Goal: Information Seeking & Learning: Learn about a topic

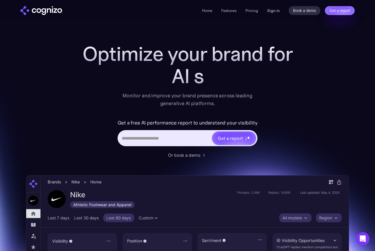
click at [271, 11] on link "Sign in" at bounding box center [273, 10] width 13 height 7
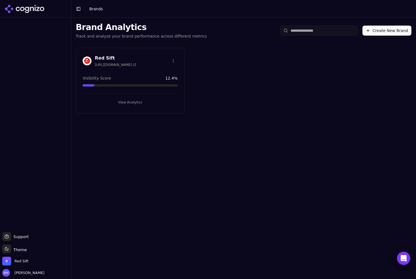
click at [123, 106] on button "View Analytics" at bounding box center [130, 102] width 95 height 9
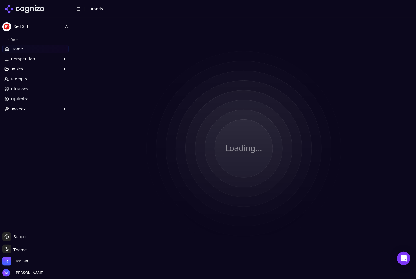
click at [126, 102] on html "Red Sift Platform Home Competition Topics Prompts Citations Optimize Toolbox Su…" at bounding box center [208, 139] width 416 height 279
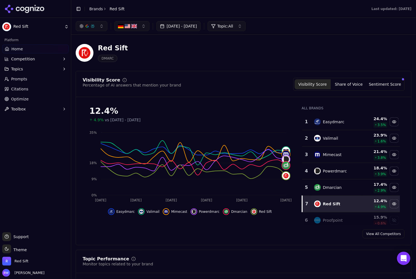
click at [393, 86] on button "Sentiment Score" at bounding box center [385, 84] width 36 height 10
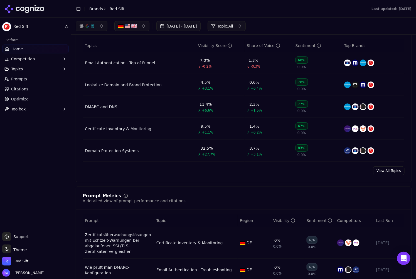
scroll to position [199, 0]
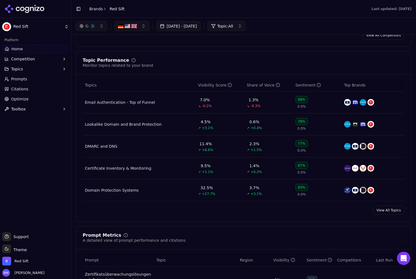
click at [392, 210] on link "View All Topics" at bounding box center [388, 210] width 31 height 9
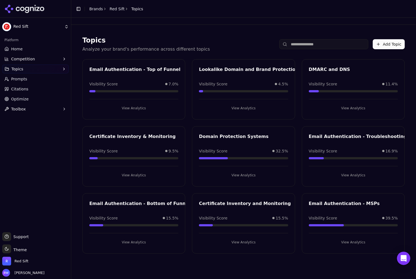
click at [346, 172] on button "View Analytics" at bounding box center [353, 175] width 89 height 9
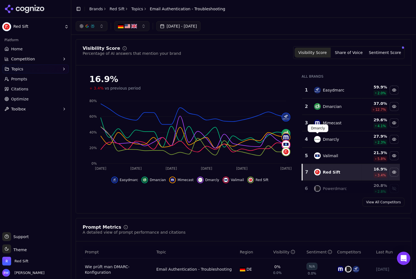
click at [201, 24] on button "[DATE] - [DATE]" at bounding box center [178, 26] width 44 height 10
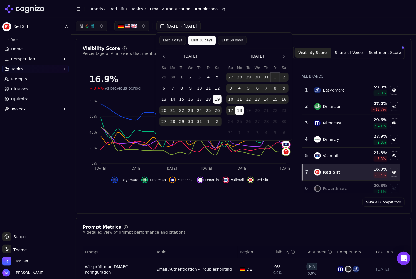
click at [276, 76] on button "1" at bounding box center [275, 77] width 9 height 9
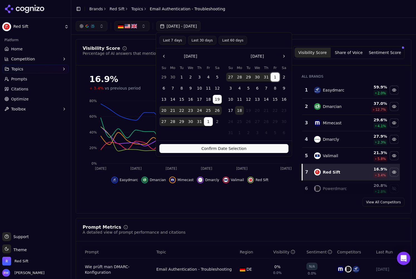
click at [242, 113] on button "18" at bounding box center [239, 110] width 9 height 9
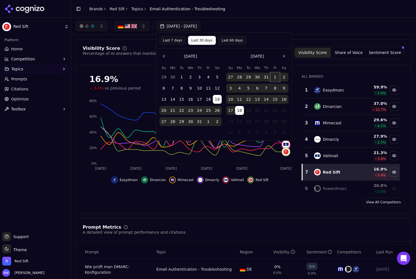
click at [276, 78] on button "1" at bounding box center [275, 77] width 9 height 9
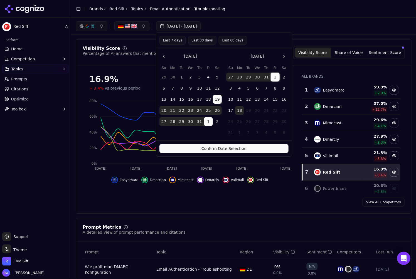
click at [239, 112] on button "18" at bounding box center [239, 110] width 9 height 9
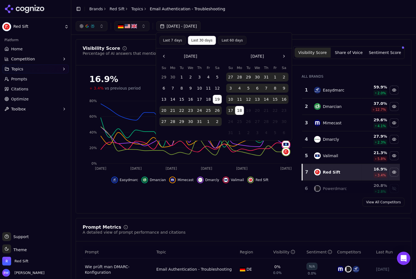
click at [170, 39] on button "Last 7 days" at bounding box center [173, 40] width 26 height 9
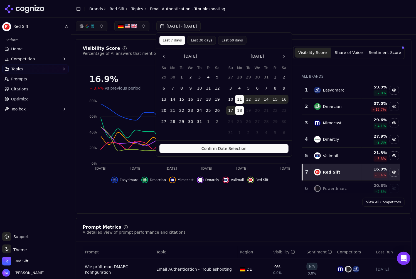
click at [193, 151] on button "Confirm Date Selection" at bounding box center [224, 148] width 129 height 9
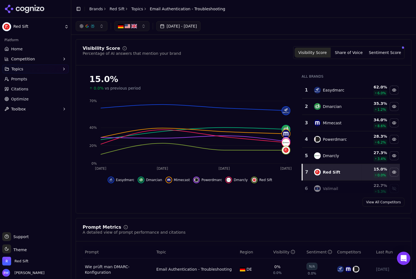
click at [186, 25] on button "[DATE] - [DATE]" at bounding box center [178, 26] width 44 height 10
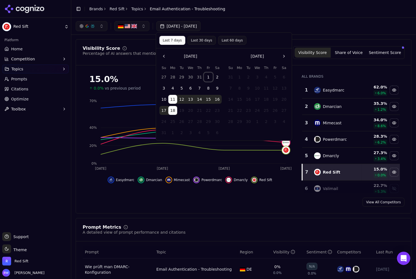
click at [206, 76] on button "1" at bounding box center [208, 77] width 9 height 9
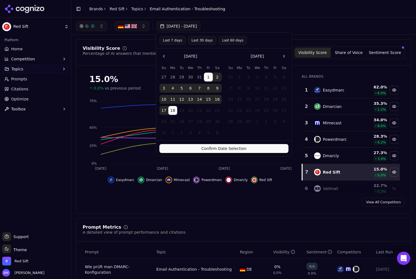
click at [195, 147] on button "Confirm Date Selection" at bounding box center [224, 148] width 129 height 9
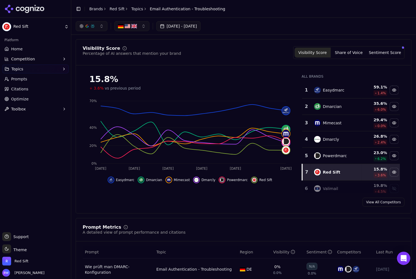
click at [192, 27] on button "[DATE] - [DATE]" at bounding box center [178, 26] width 44 height 10
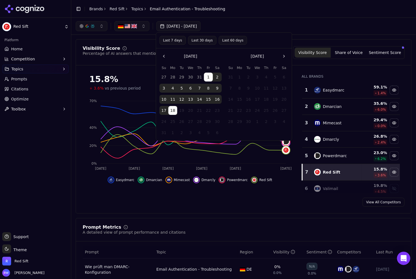
click at [226, 43] on button "Last 60 days" at bounding box center [233, 40] width 28 height 9
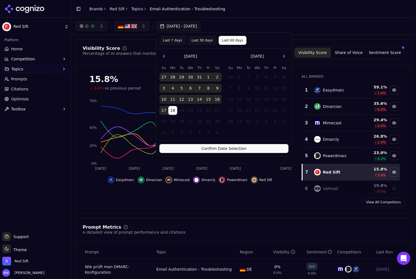
click at [253, 152] on button "Confirm Date Selection" at bounding box center [224, 148] width 129 height 9
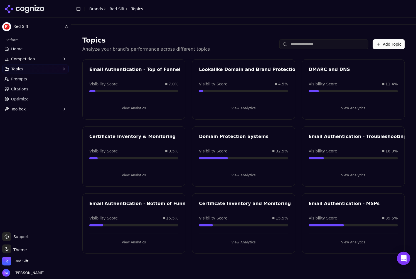
click at [334, 240] on button "View Analytics" at bounding box center [353, 242] width 89 height 9
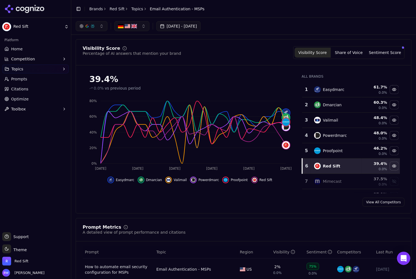
click at [200, 25] on button "[DATE] - [DATE]" at bounding box center [178, 26] width 44 height 10
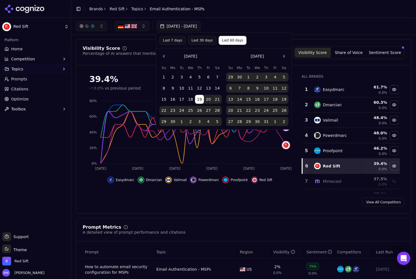
click at [208, 41] on button "Last 30 days" at bounding box center [202, 40] width 28 height 9
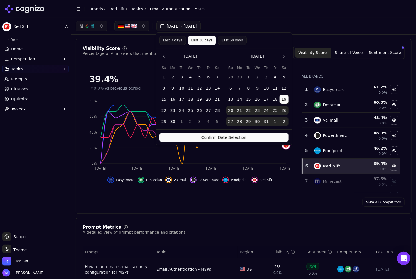
click at [267, 137] on button "Confirm Date Selection" at bounding box center [224, 137] width 129 height 9
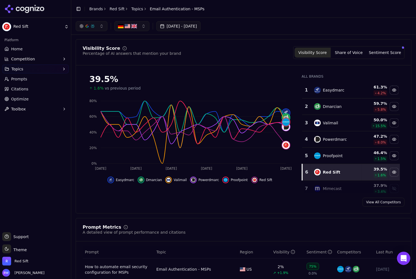
click at [102, 28] on button "button" at bounding box center [92, 26] width 32 height 10
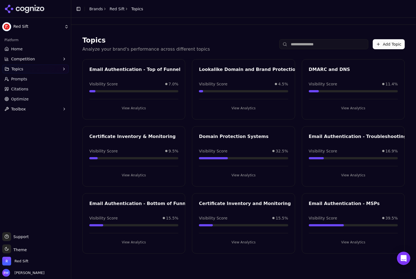
click at [141, 244] on button "View Analytics" at bounding box center [133, 242] width 89 height 9
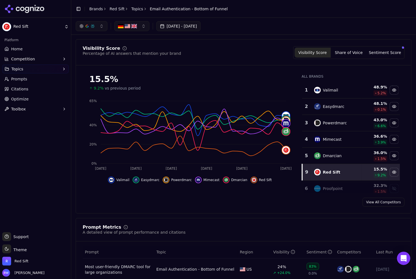
click at [380, 52] on button "Sentiment Score" at bounding box center [385, 53] width 36 height 10
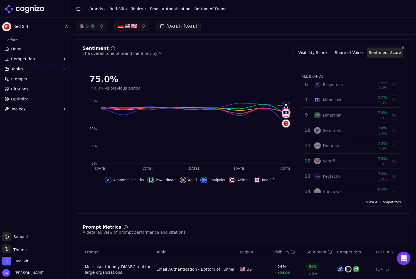
scroll to position [116, 0]
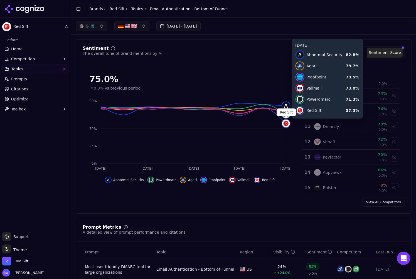
click at [286, 124] on img at bounding box center [286, 124] width 8 height 8
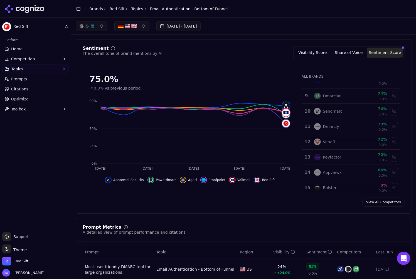
click at [326, 48] on button "Visibility Score" at bounding box center [313, 53] width 36 height 10
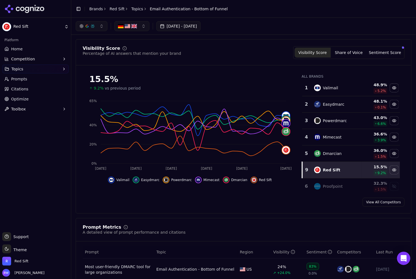
scroll to position [0, 0]
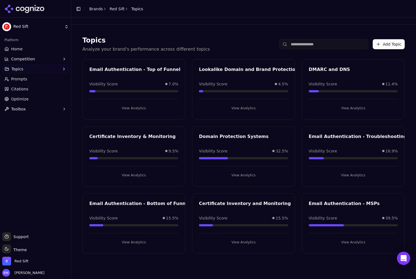
click at [131, 84] on div "Visibility Score 7.0%" at bounding box center [133, 84] width 89 height 6
click at [127, 111] on button "View Analytics" at bounding box center [133, 108] width 89 height 9
click at [340, 242] on button "View Analytics" at bounding box center [353, 242] width 89 height 9
click at [349, 173] on button "View Analytics" at bounding box center [353, 175] width 89 height 9
click at [149, 242] on button "View Analytics" at bounding box center [133, 242] width 89 height 9
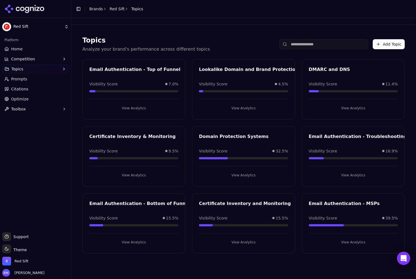
click at [245, 177] on button "View Analytics" at bounding box center [243, 175] width 89 height 9
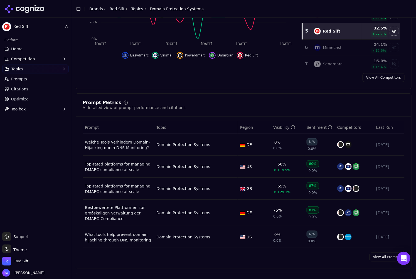
scroll to position [137, 0]
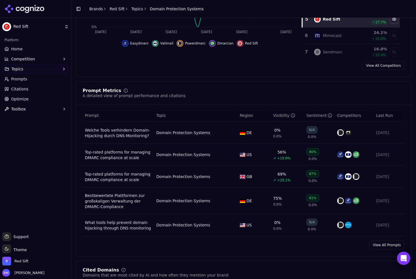
click at [139, 152] on div "Top-rated platforms for managing DMARC compliance at scale" at bounding box center [118, 155] width 67 height 11
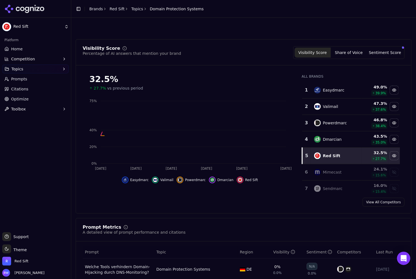
scroll to position [135, 0]
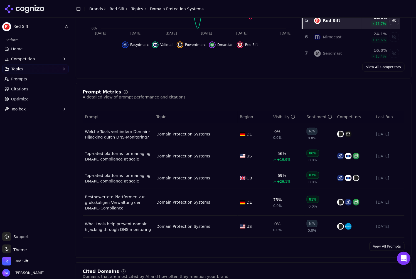
click at [389, 243] on link "View All Prompts" at bounding box center [387, 246] width 35 height 9
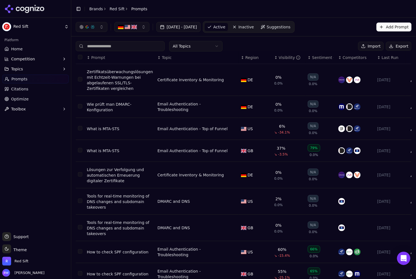
click at [125, 43] on input at bounding box center [120, 46] width 89 height 10
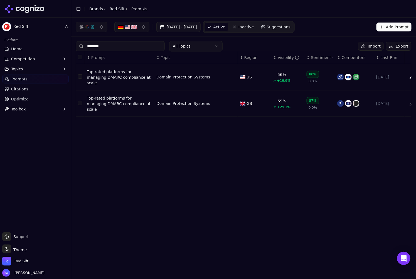
click at [233, 74] on button "Data table" at bounding box center [232, 77] width 7 height 7
click at [212, 73] on button "Domain Protection Systems" at bounding box center [191, 77] width 70 height 10
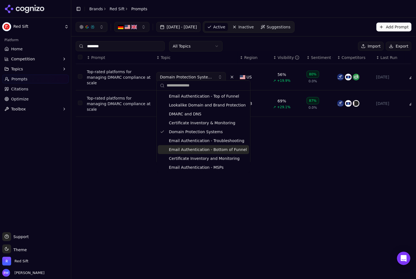
click at [185, 148] on span "Email Authentication - Bottom of Funnel" at bounding box center [208, 150] width 78 height 6
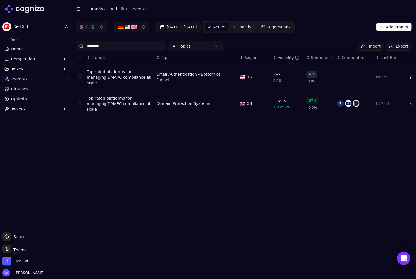
click at [231, 100] on button "Data table" at bounding box center [232, 103] width 7 height 7
click at [213, 99] on button "Domain Protection Systems" at bounding box center [191, 104] width 70 height 10
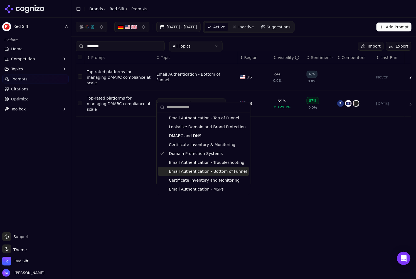
click at [199, 170] on span "Email Authentication - Bottom of Funnel" at bounding box center [208, 172] width 78 height 6
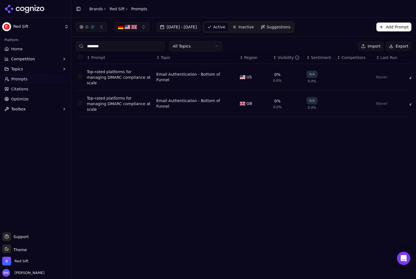
click at [100, 44] on input "********" at bounding box center [120, 46] width 89 height 10
paste input "**********"
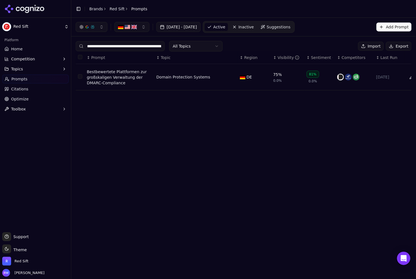
scroll to position [0, 71]
type input "**********"
click at [229, 77] on button "Data table" at bounding box center [232, 77] width 7 height 7
click at [209, 75] on span "Domain Protection Systems" at bounding box center [186, 77] width 53 height 6
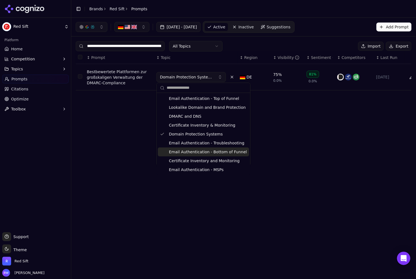
click at [193, 153] on span "Email Authentication - Bottom of Funnel" at bounding box center [208, 152] width 78 height 6
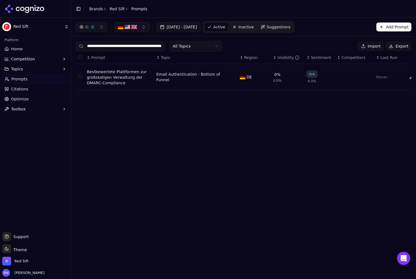
click at [21, 49] on span "Home" at bounding box center [16, 49] width 11 height 6
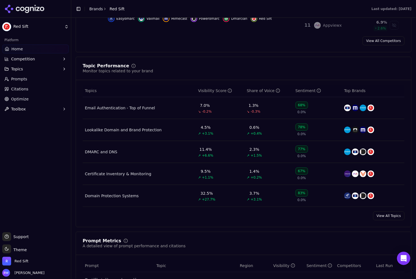
scroll to position [204, 0]
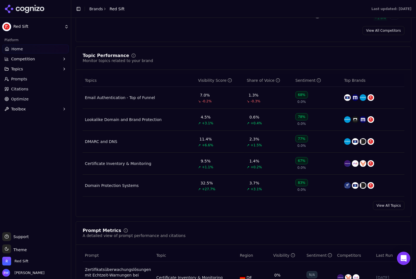
click at [388, 198] on div "Topic Performance Monitor topics related to your brand Topics Visibility Score …" at bounding box center [244, 132] width 336 height 171
click at [388, 206] on link "View All Topics" at bounding box center [388, 205] width 31 height 9
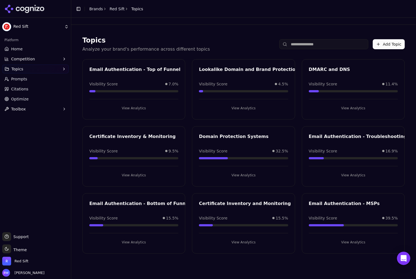
click at [256, 172] on button "View Analytics" at bounding box center [243, 175] width 89 height 9
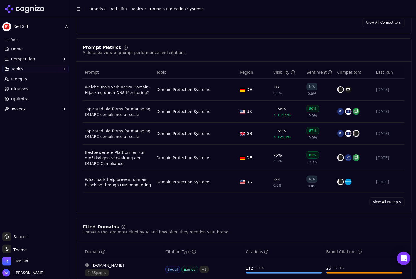
scroll to position [182, 0]
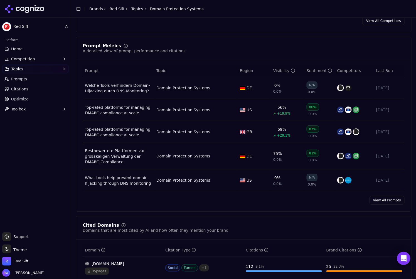
click at [385, 199] on link "View All Prompts" at bounding box center [387, 200] width 35 height 9
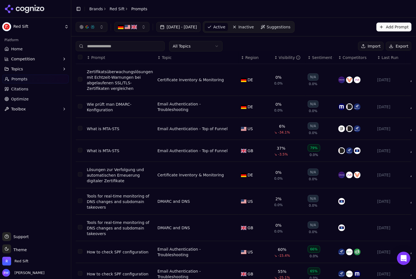
click at [206, 48] on html "Red Sift Platform Home Competition Topics Prompts Citations Optimize Toolbox Su…" at bounding box center [208, 139] width 416 height 279
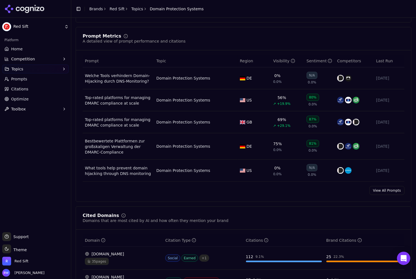
scroll to position [200, 0]
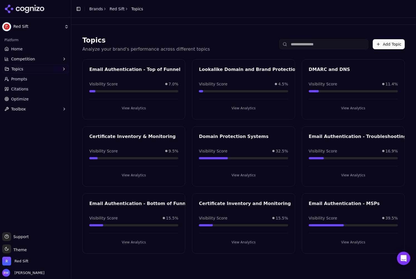
click at [29, 50] on link "Home" at bounding box center [35, 49] width 67 height 9
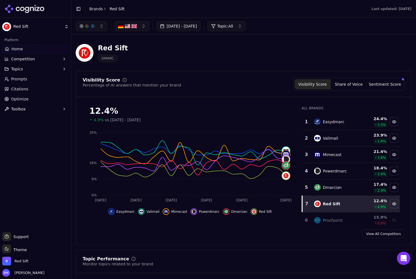
click at [376, 85] on button "Sentiment Score" at bounding box center [385, 84] width 36 height 10
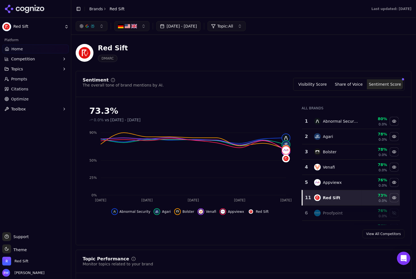
click at [363, 85] on button "Share of Voice" at bounding box center [349, 84] width 36 height 10
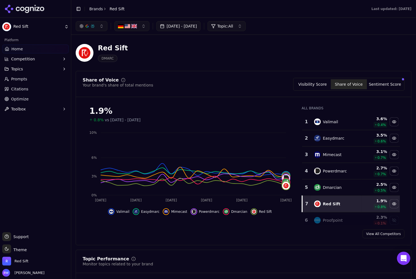
click at [324, 86] on button "Visibility Score" at bounding box center [313, 84] width 36 height 10
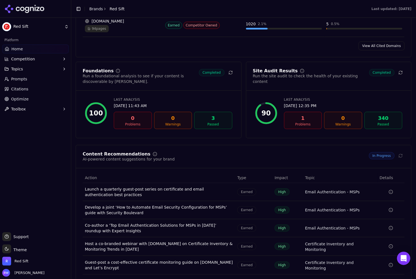
scroll to position [762, 0]
